Goal: Information Seeking & Learning: Learn about a topic

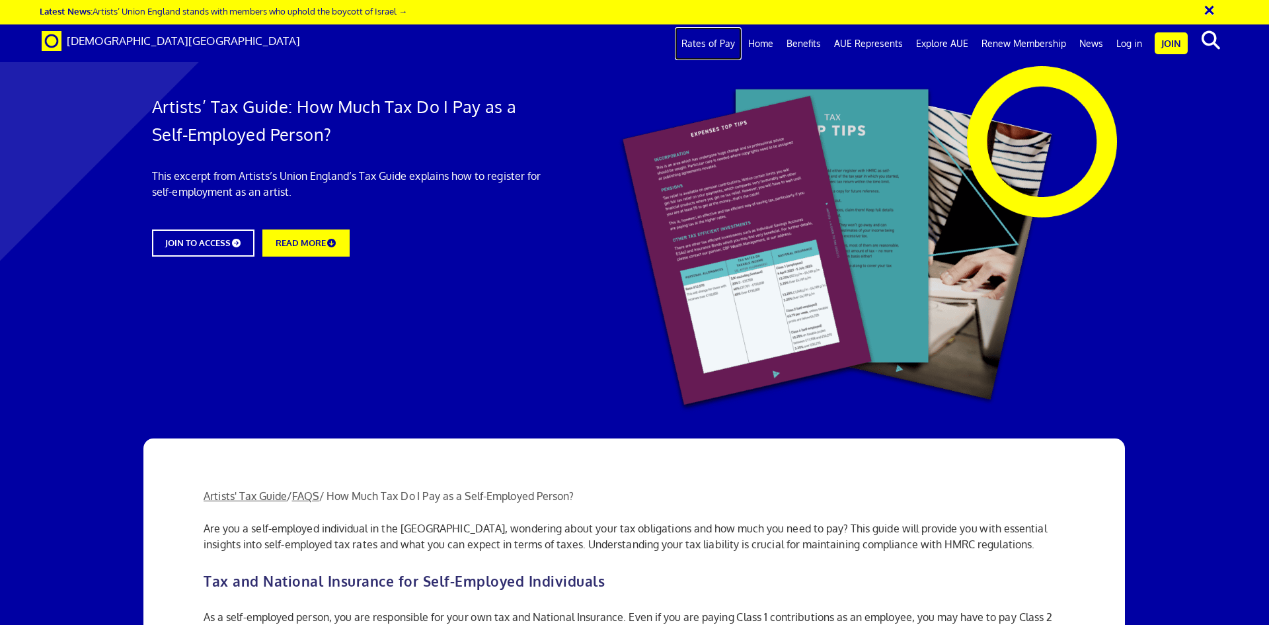
scroll to position [883, 0]
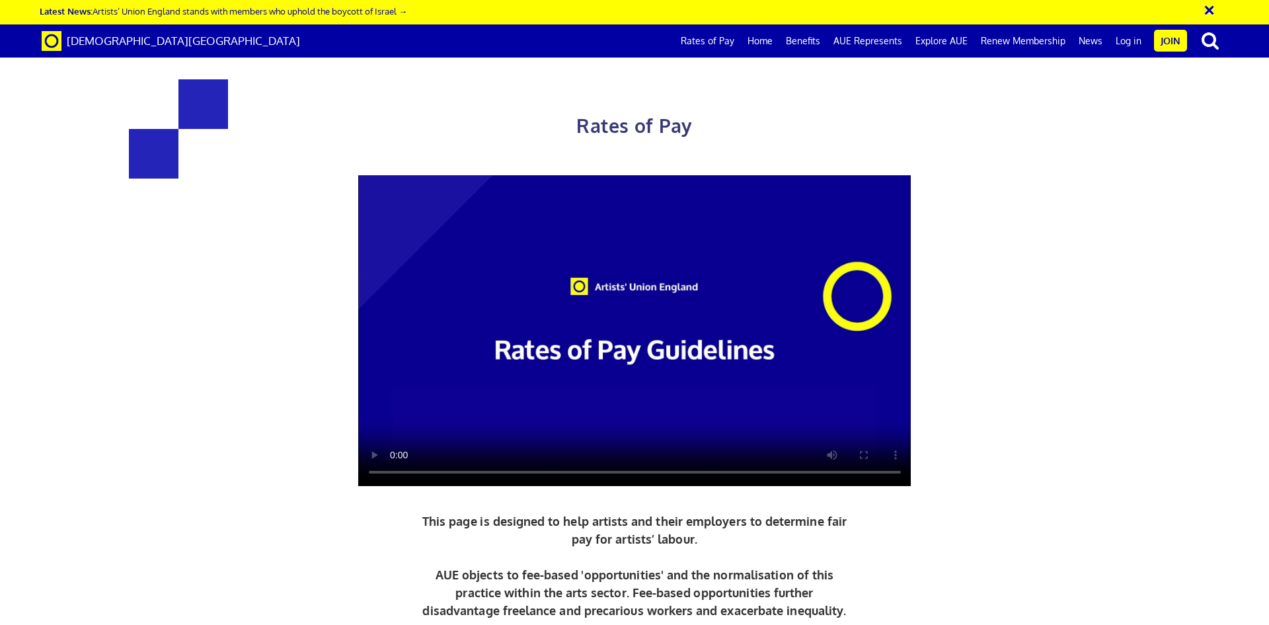
scroll to position [264, 0]
click at [648, 175] on video at bounding box center [634, 330] width 553 height 311
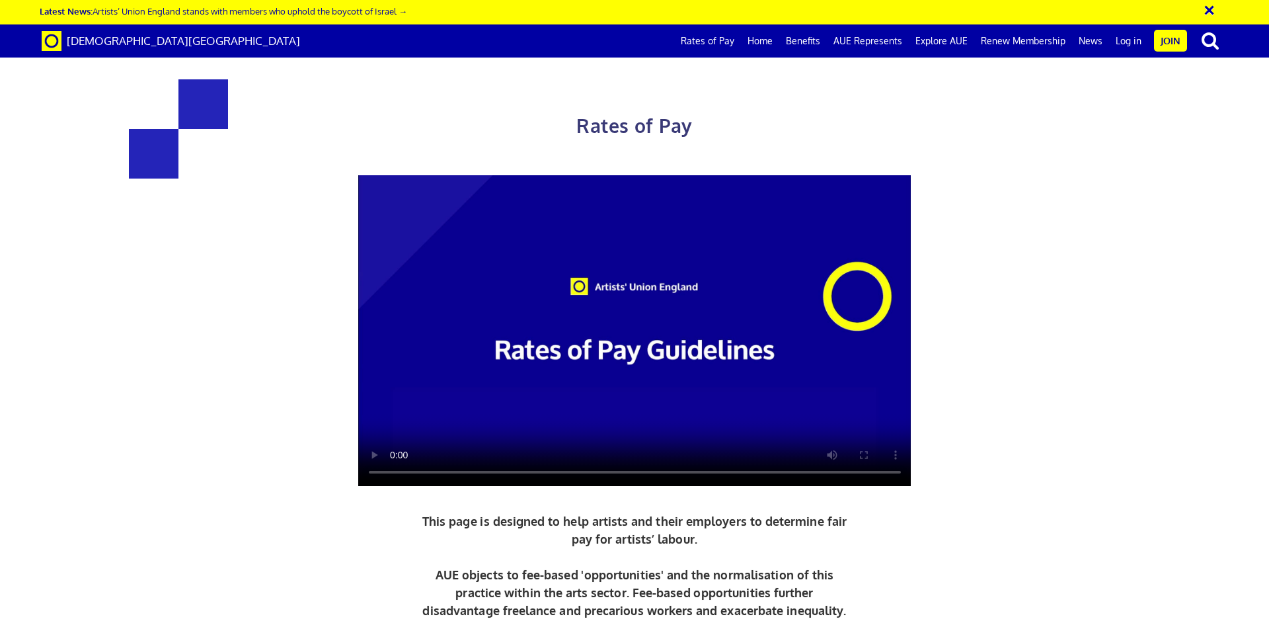
drag, startPoint x: 1030, startPoint y: 337, endPoint x: 1023, endPoint y: 339, distance: 6.9
